Goal: Register for event/course

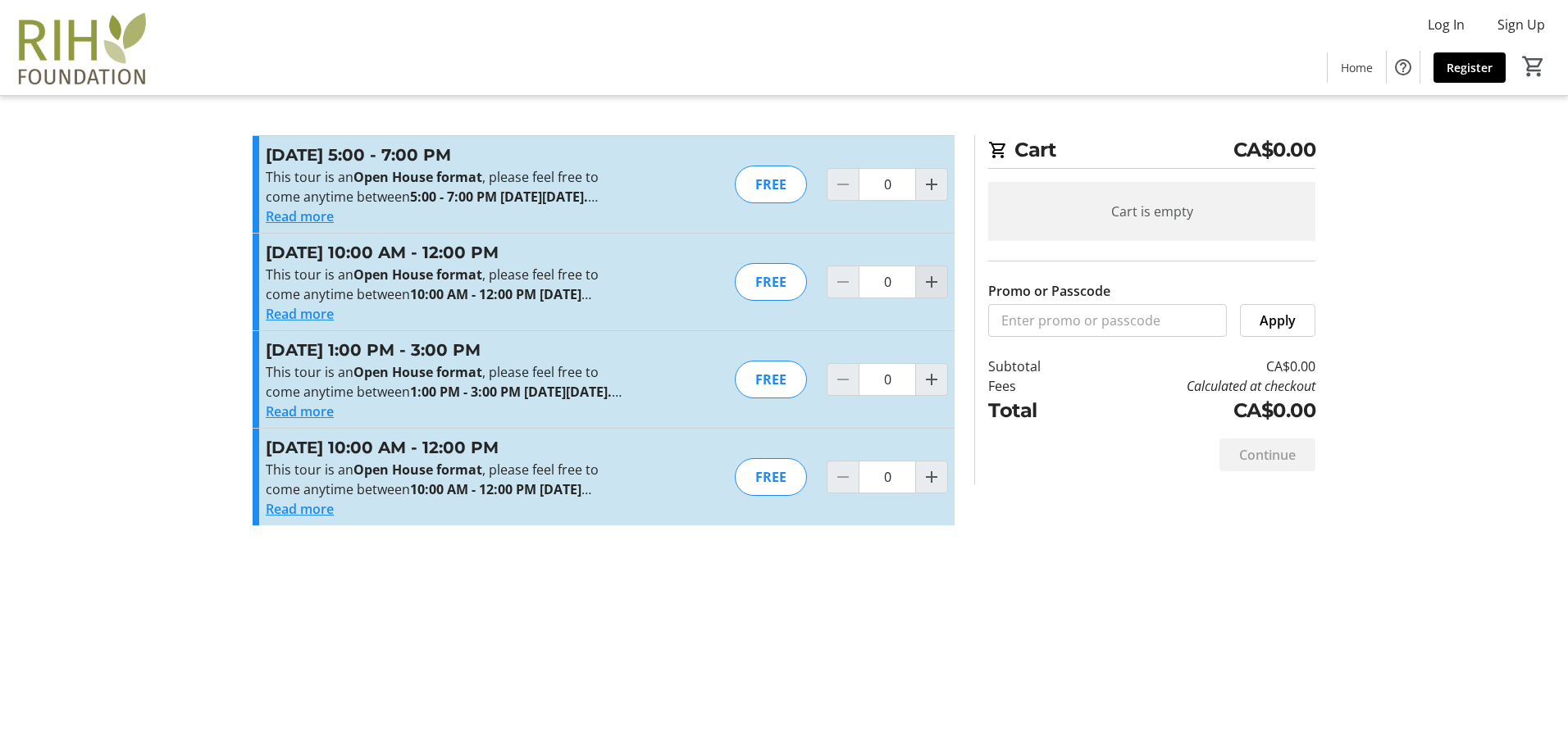
click at [765, 292] on mat-icon "Increment by one" at bounding box center [931, 281] width 19 height 19
type input "1"
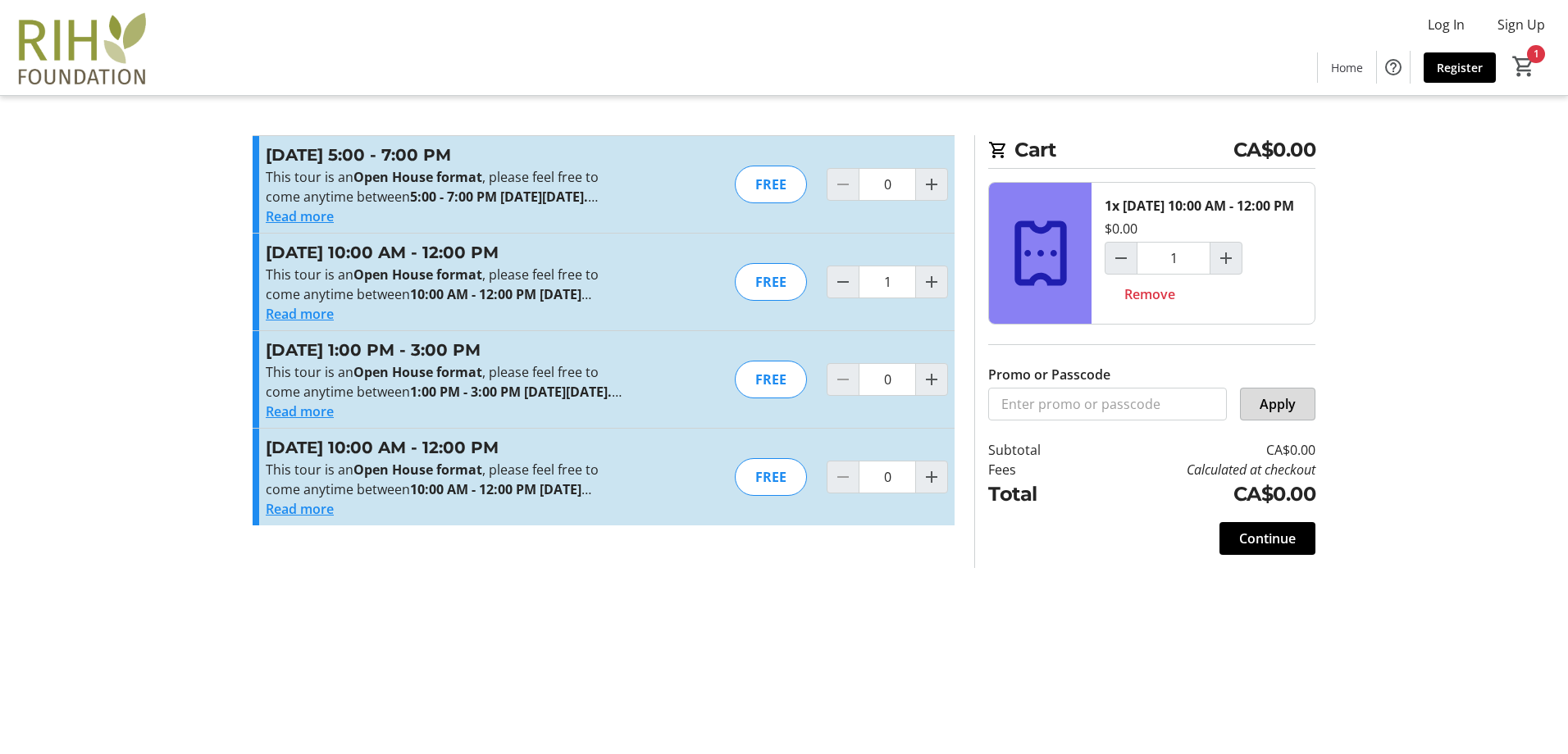
click at [765, 414] on span "Apply" at bounding box center [1277, 403] width 36 height 19
click at [765, 548] on span "Continue" at bounding box center [1268, 538] width 57 height 19
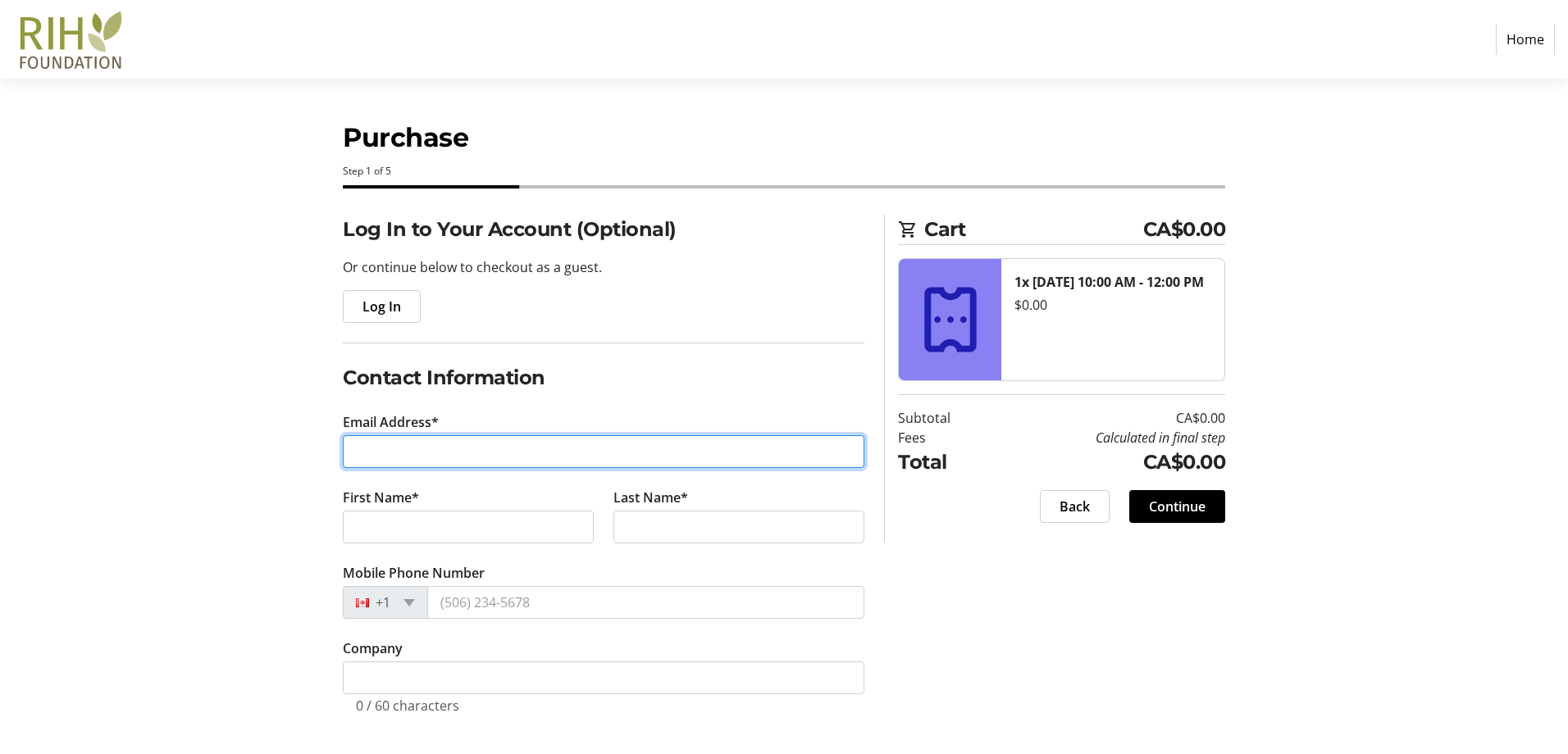
click at [387, 447] on input "Email Address*" at bounding box center [604, 452] width 522 height 33
type input "rihf@interiorhealth.ca"
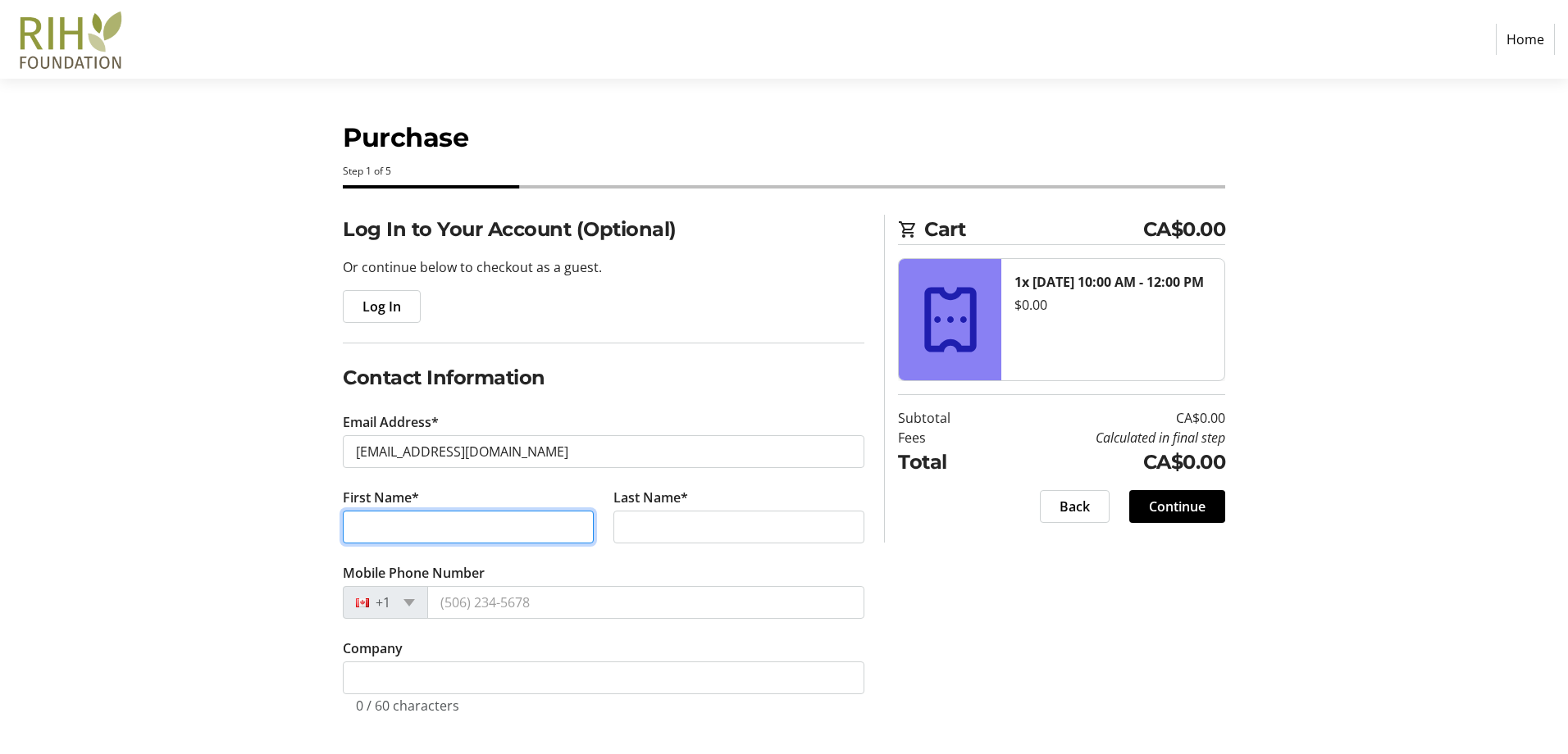
click at [501, 539] on input "First Name*" at bounding box center [468, 527] width 251 height 33
type input "Claudette"
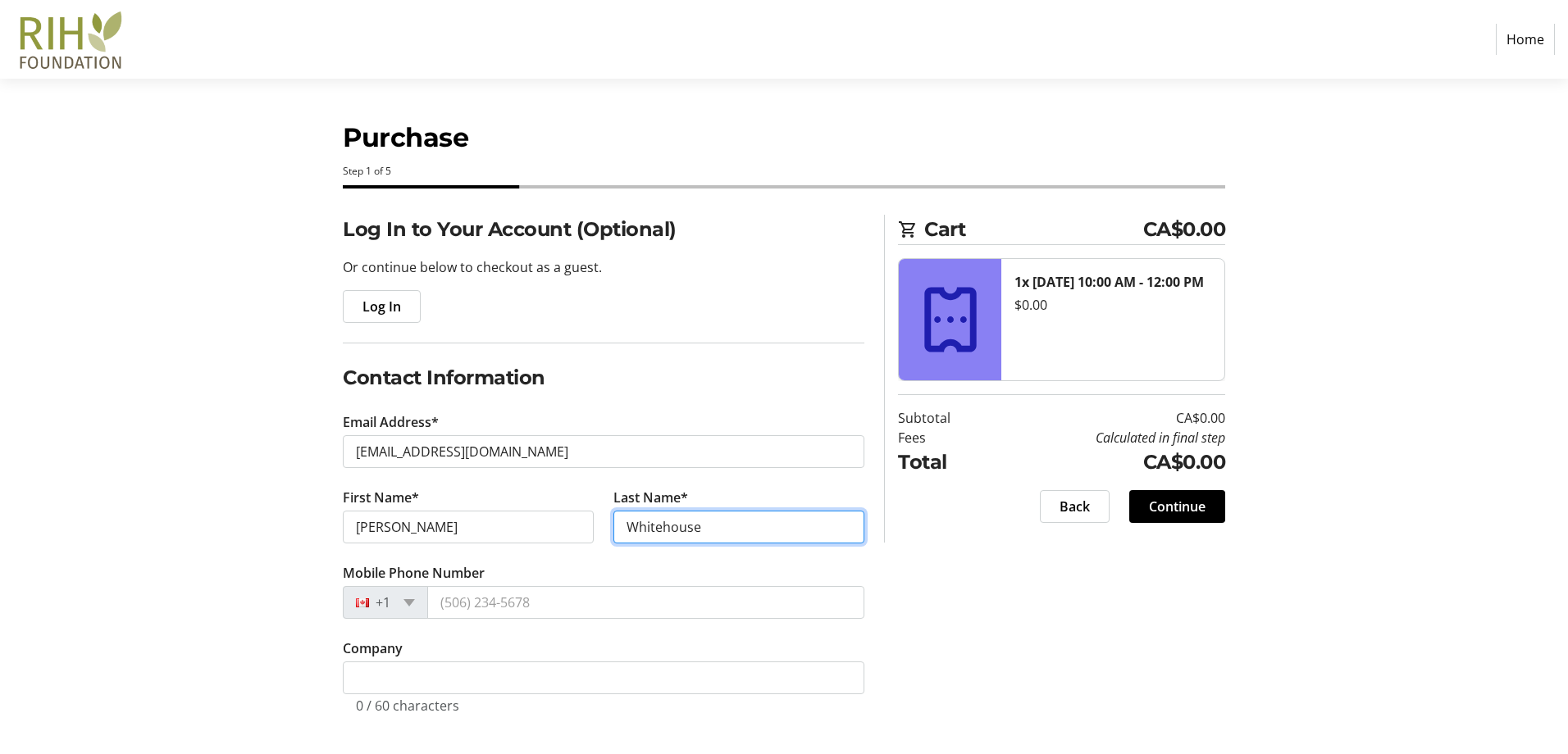
type input "Whitehouse"
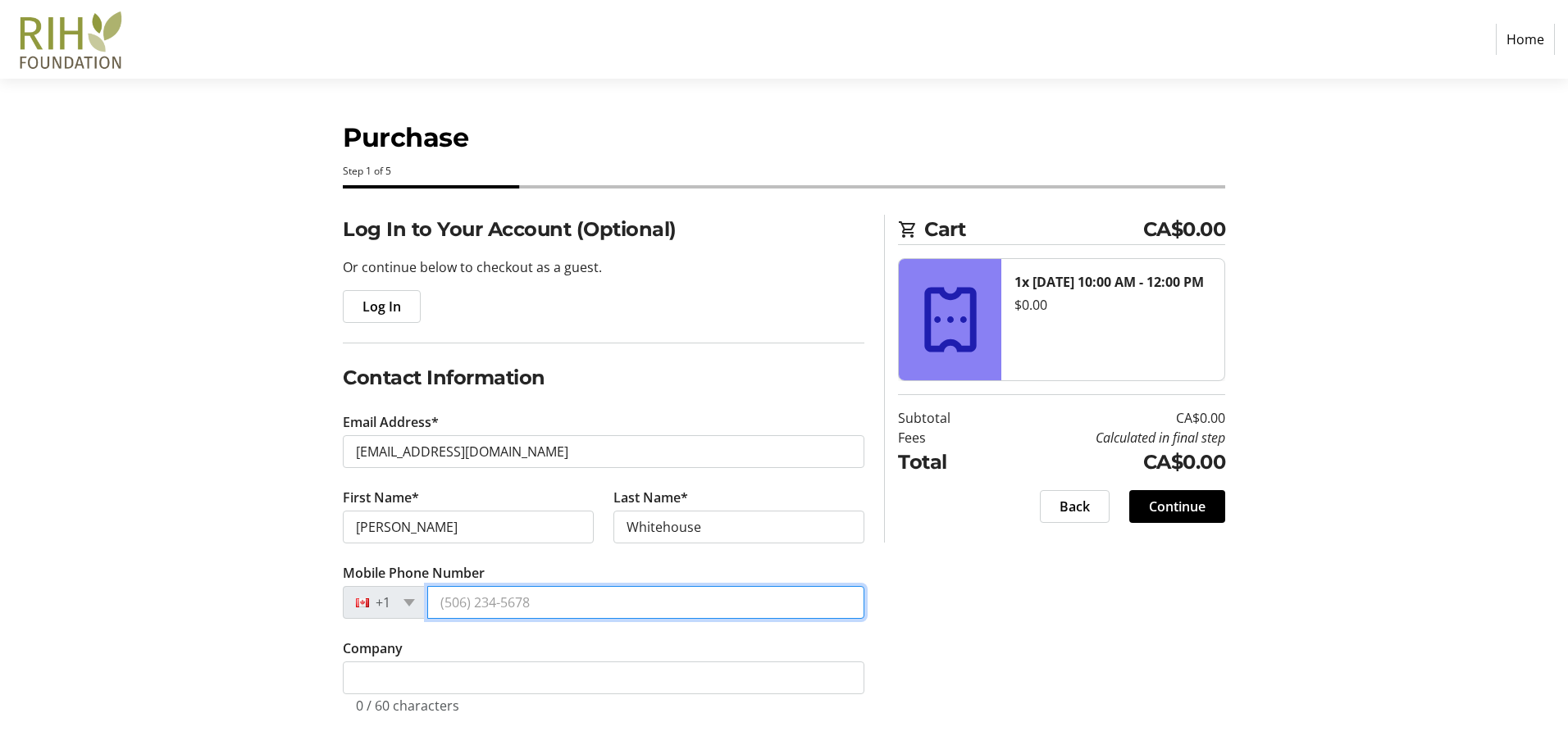
click at [604, 602] on input "Mobile Phone Number" at bounding box center [646, 602] width 437 height 33
paste input "(250) 376-6510"
type input "(250) 376-6510"
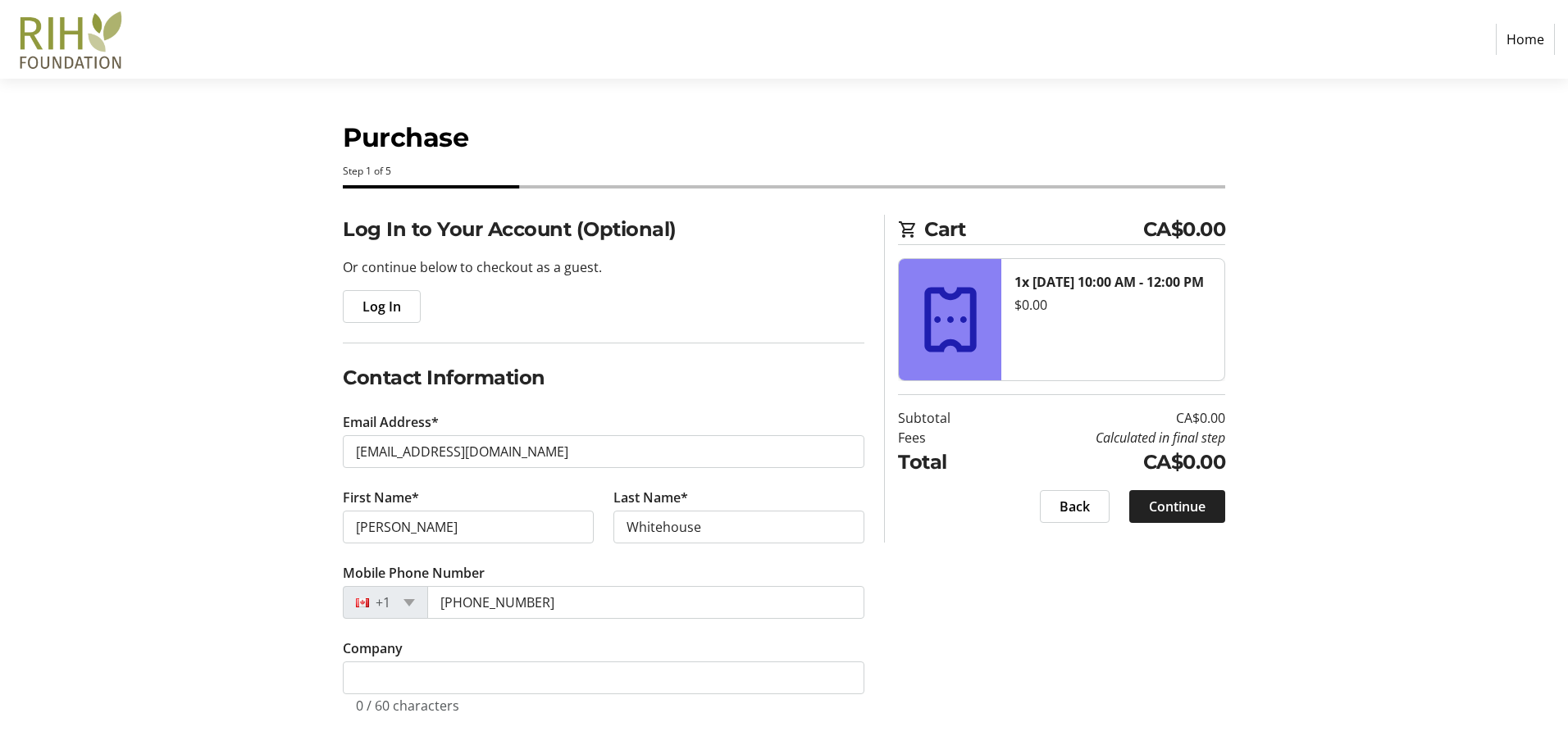
click at [765, 511] on span "Continue" at bounding box center [1178, 506] width 57 height 19
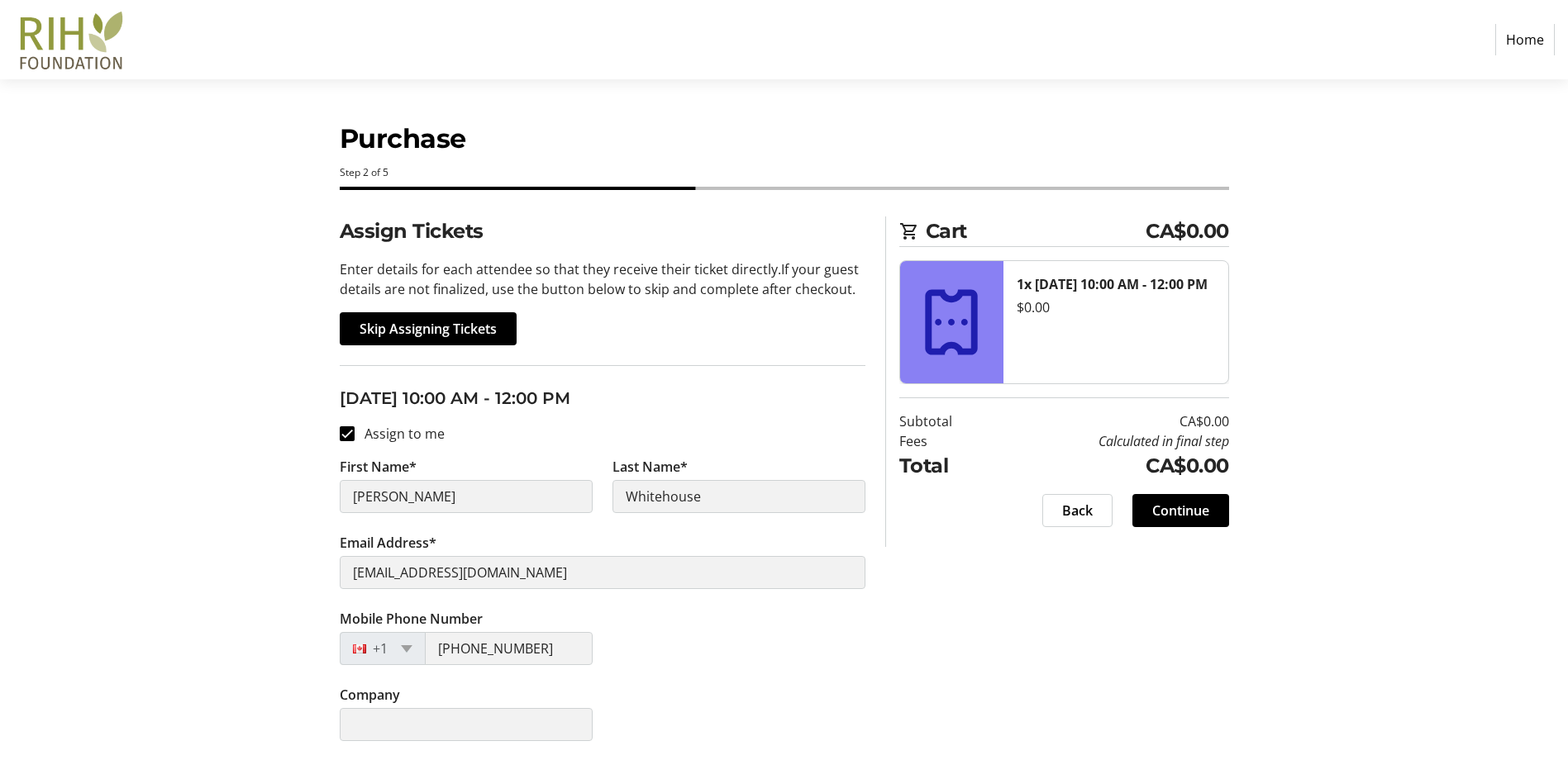
scroll to position [1, 0]
click at [771, 507] on span "Continue" at bounding box center [1181, 509] width 57 height 19
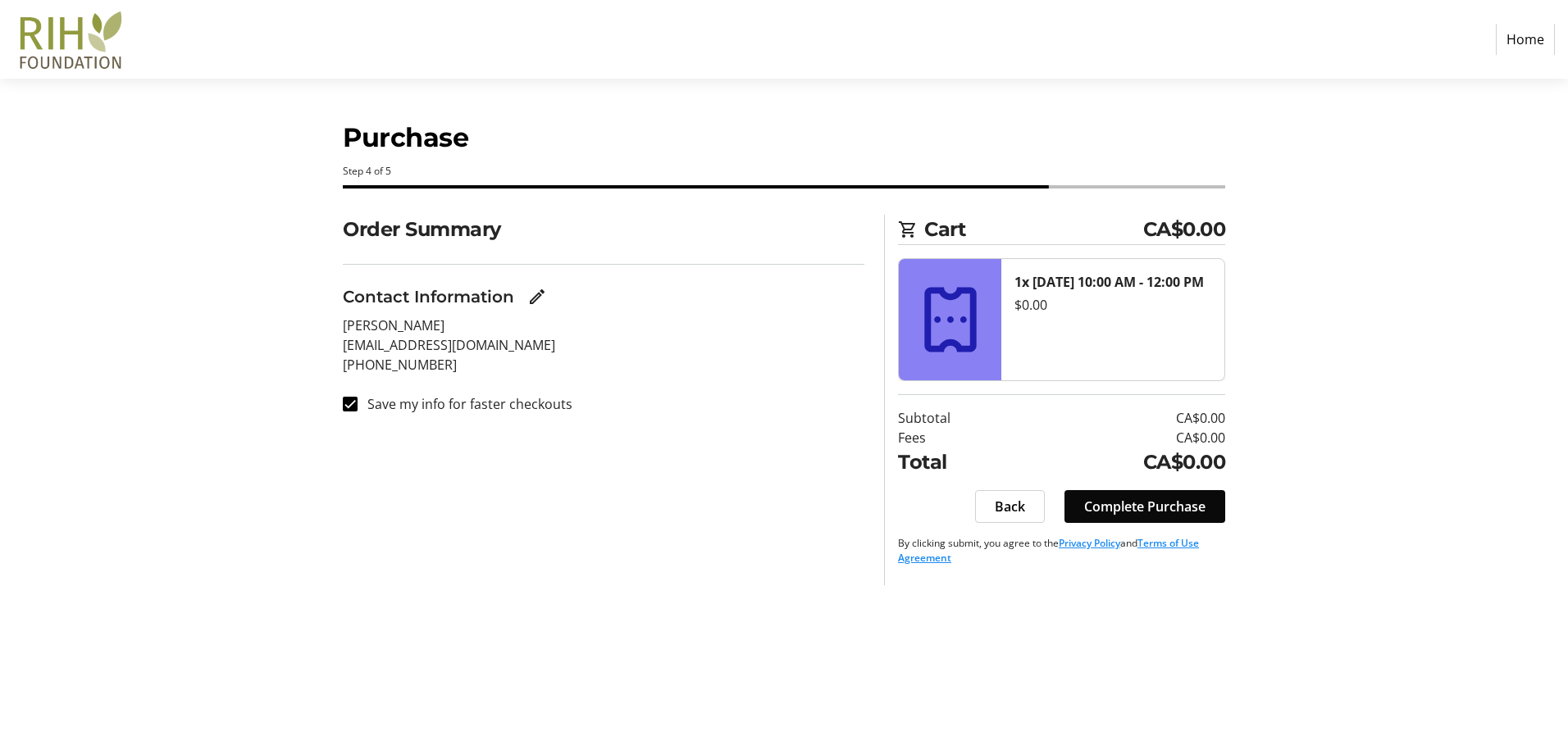
click at [765, 501] on span "Complete Purchase" at bounding box center [1145, 506] width 121 height 19
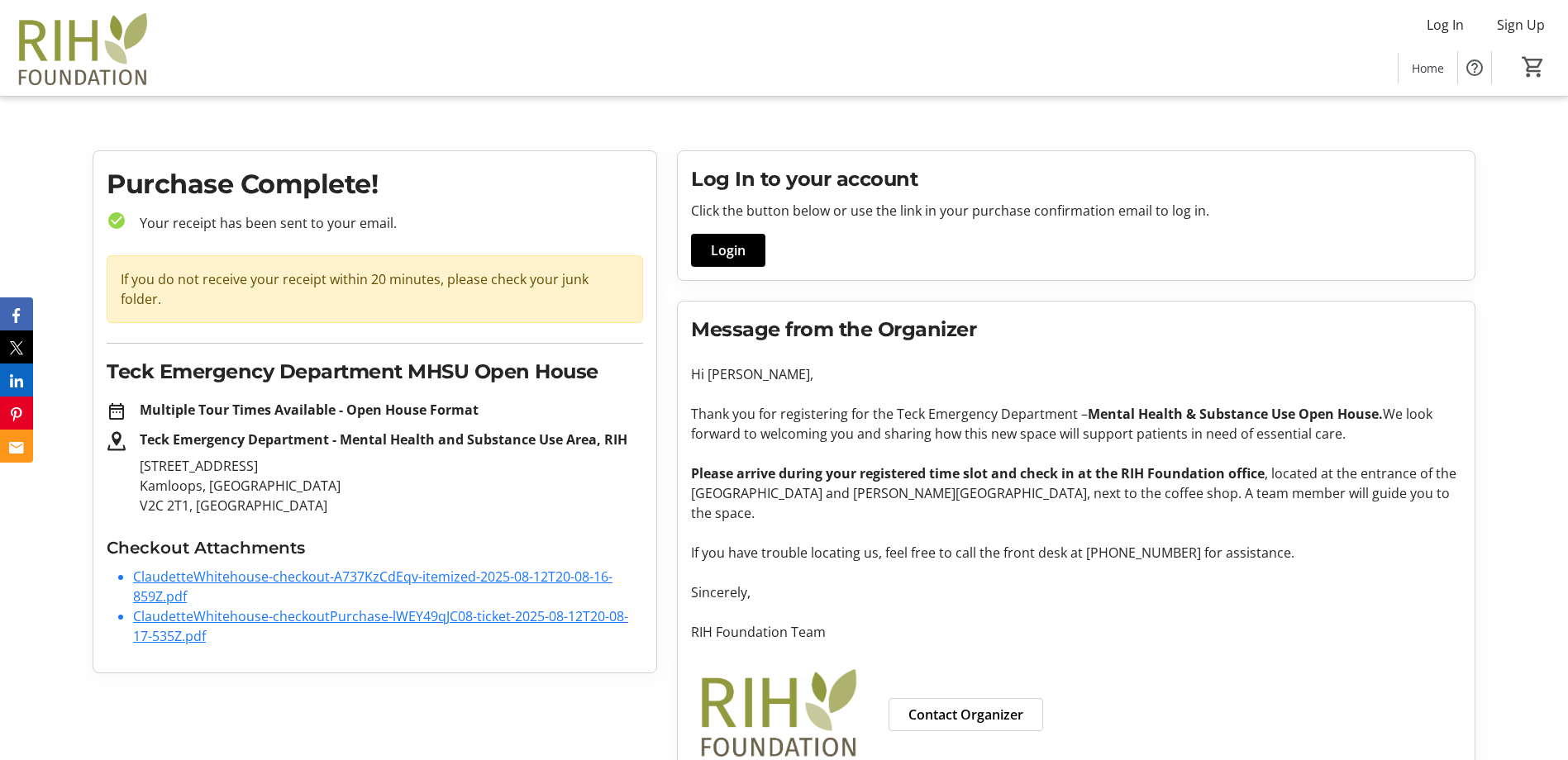
scroll to position [16, 0]
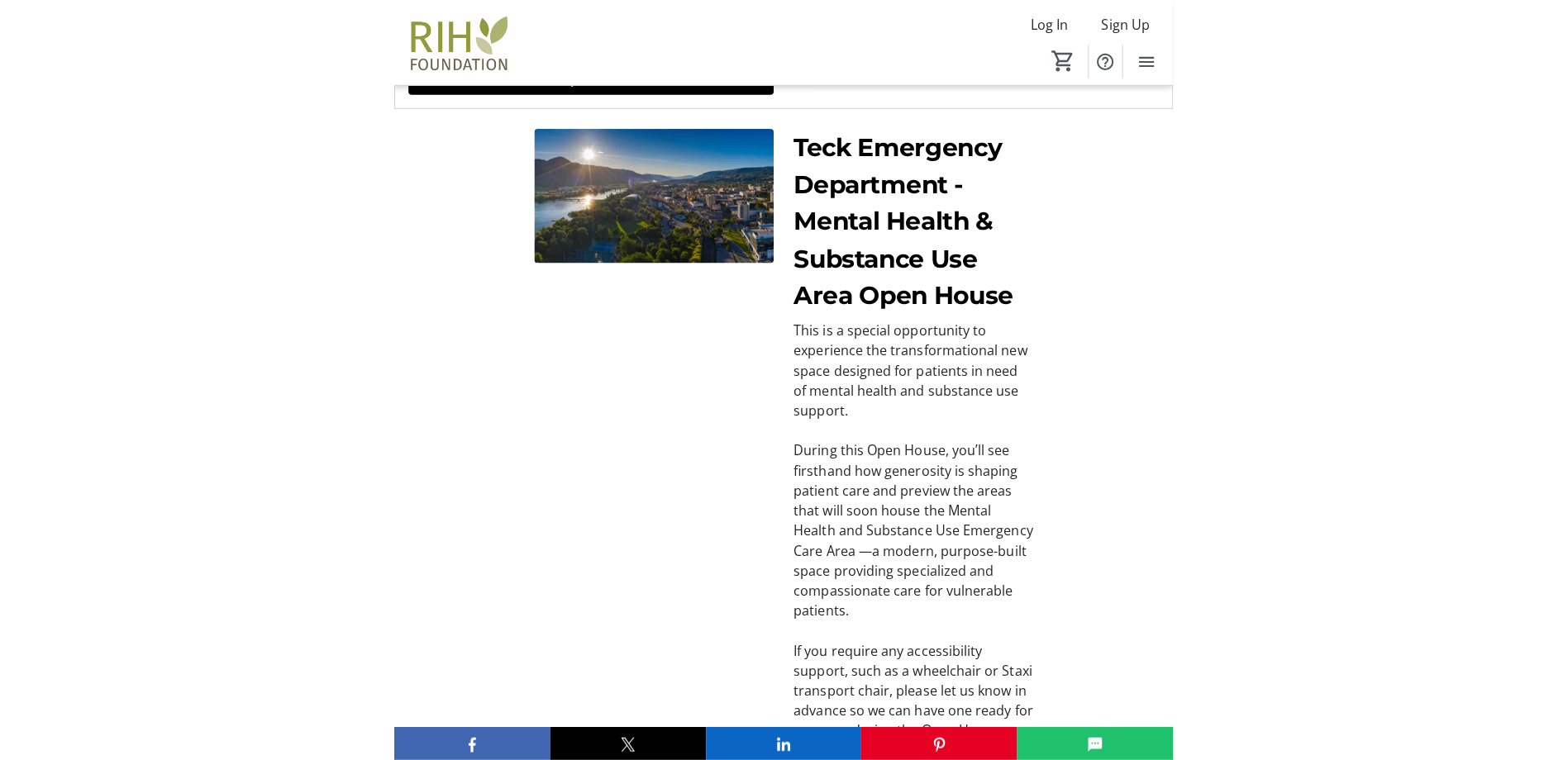
scroll to position [626, 0]
